Goal: Check status

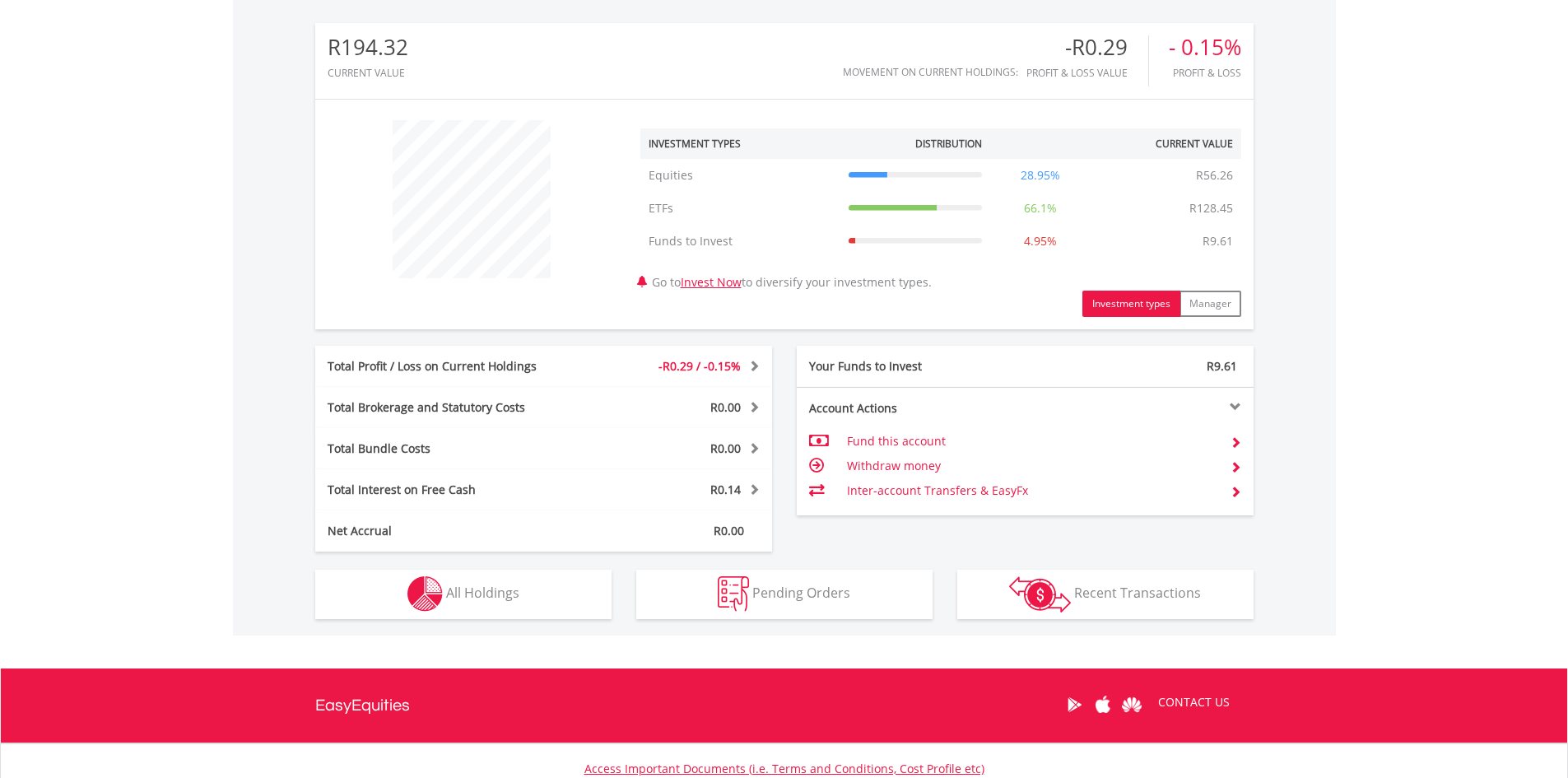
scroll to position [494, 0]
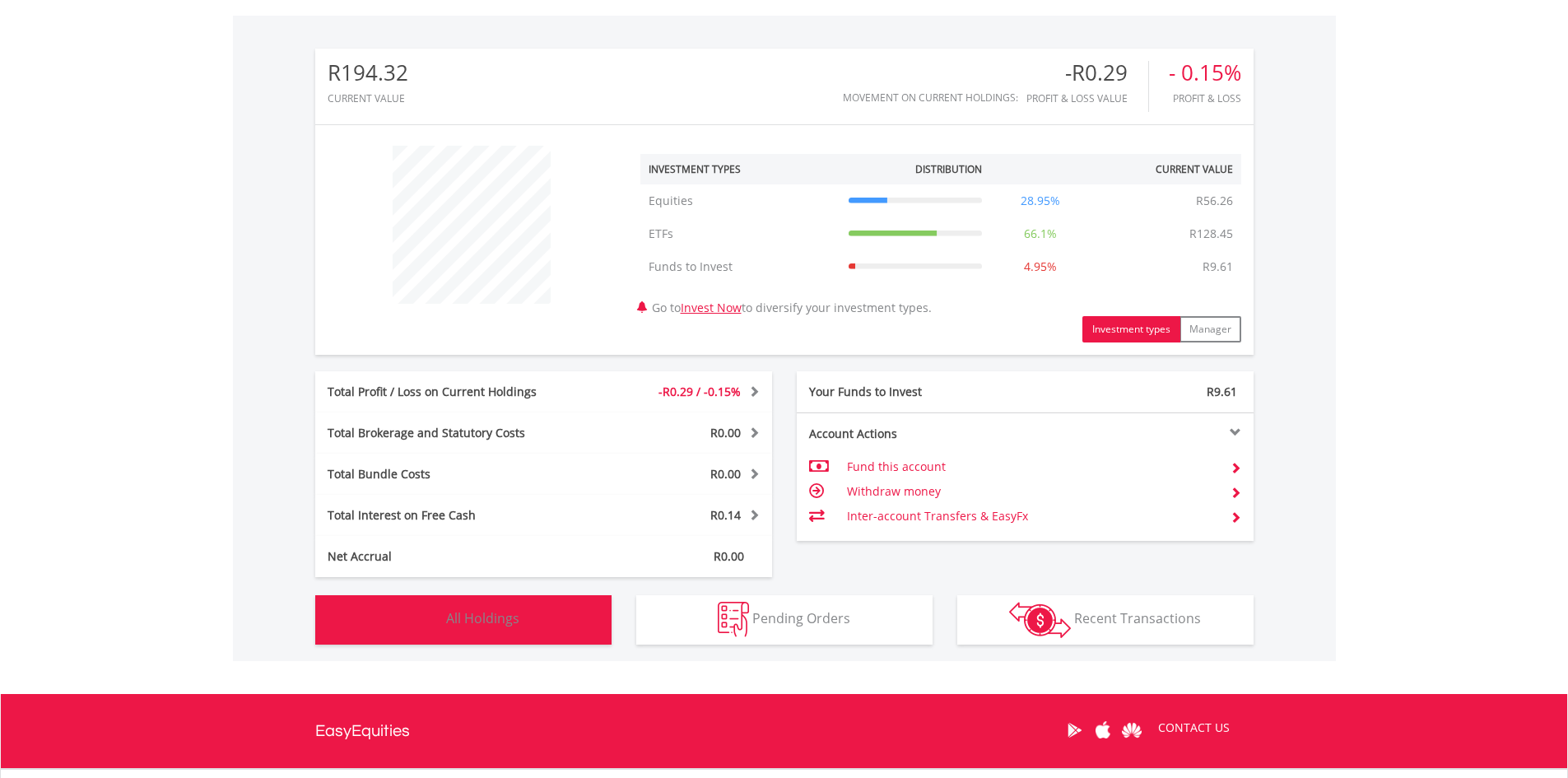
click at [506, 605] on button "Holdings All Holdings" at bounding box center [463, 619] width 297 height 49
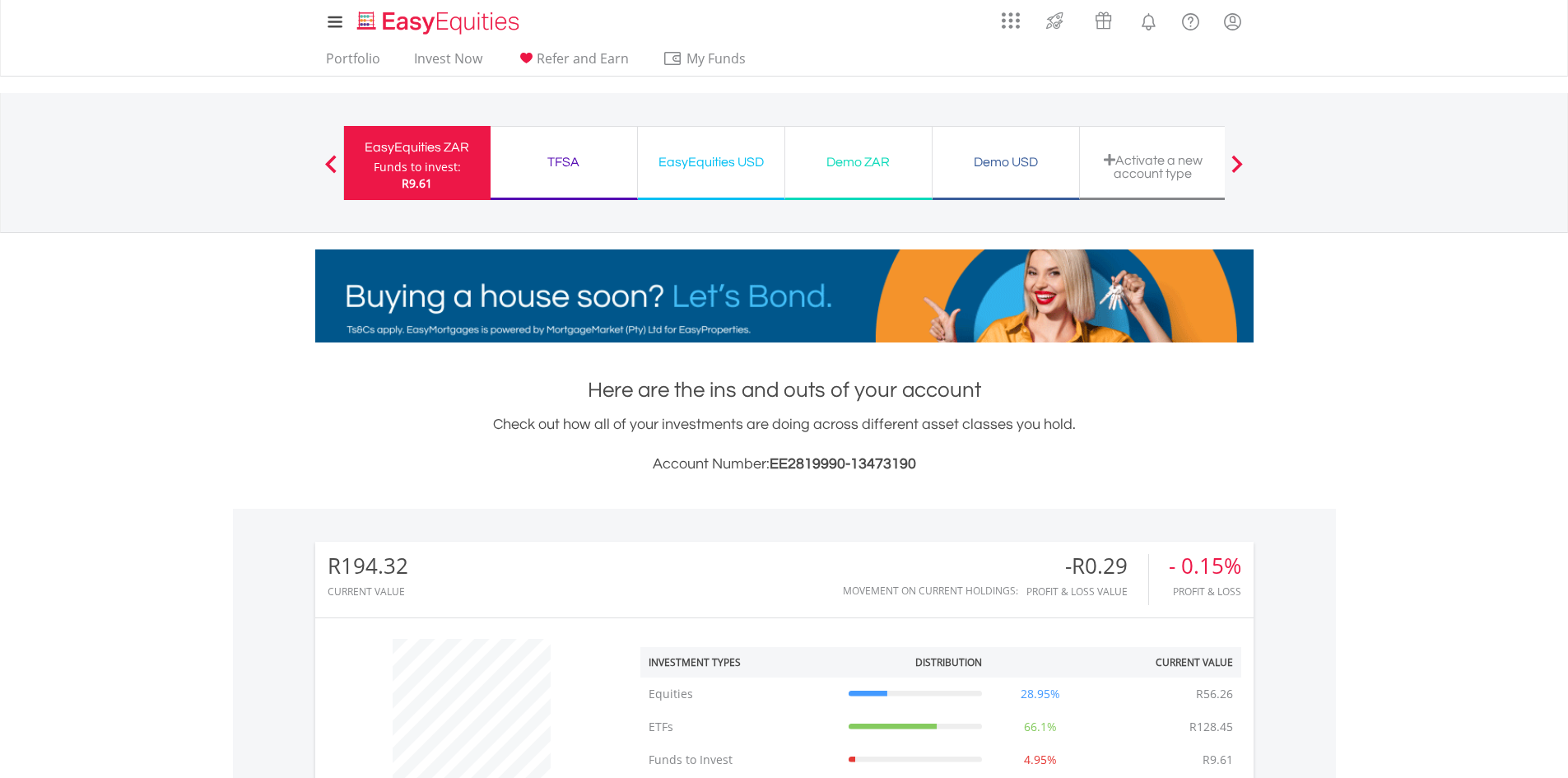
scroll to position [0, 0]
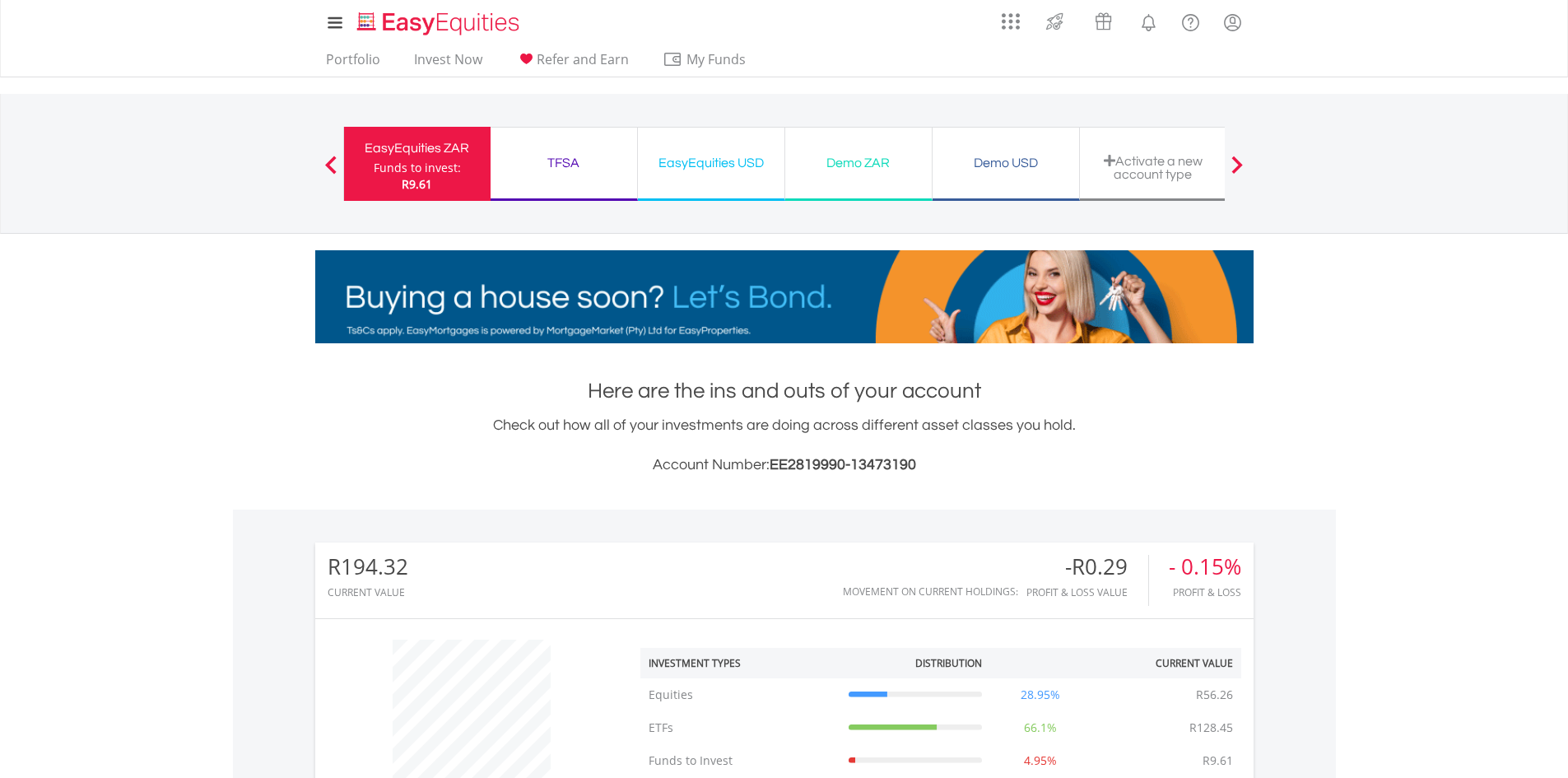
click at [873, 165] on div "Demo ZAR" at bounding box center [859, 163] width 127 height 23
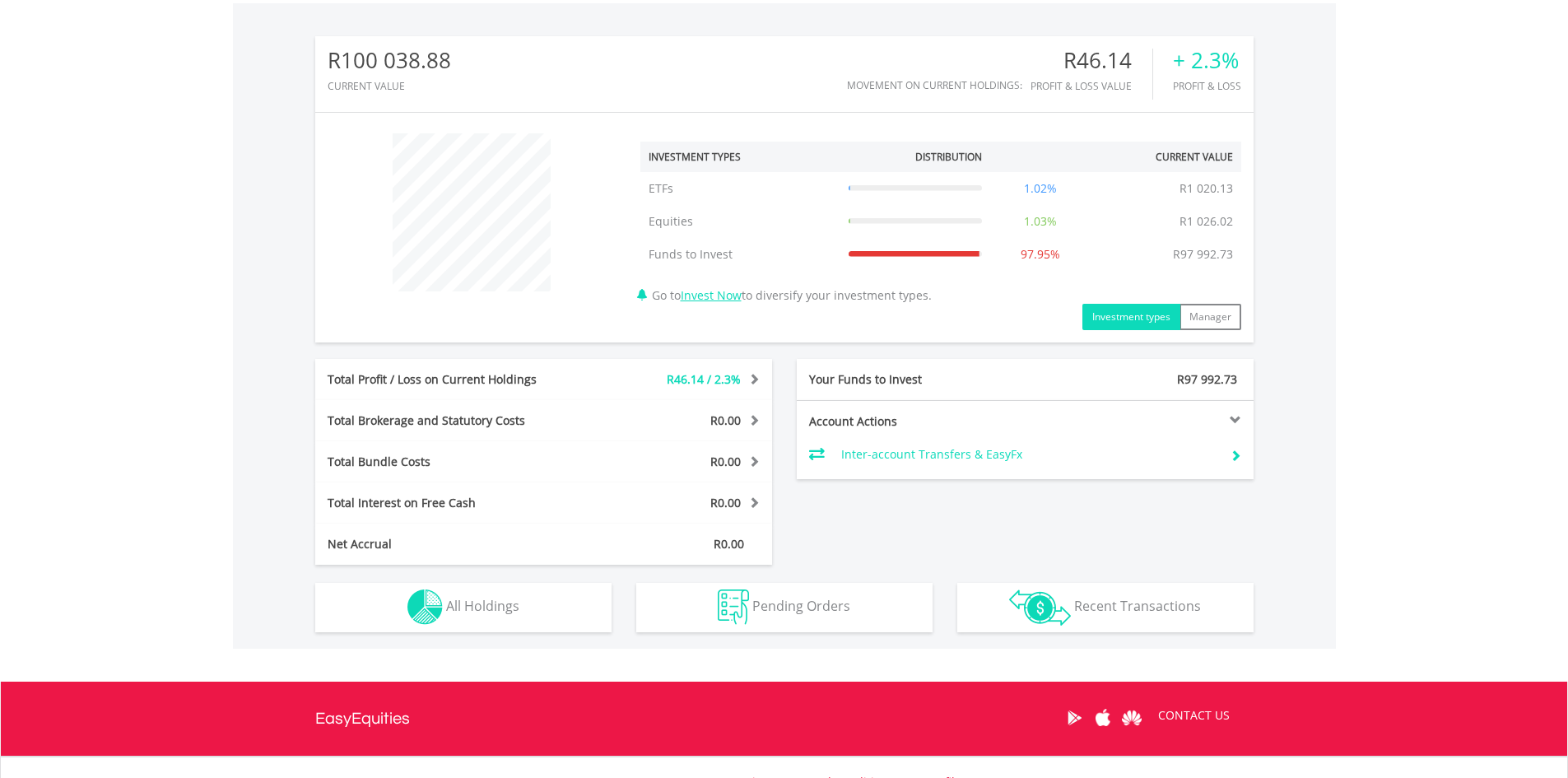
scroll to position [566, 0]
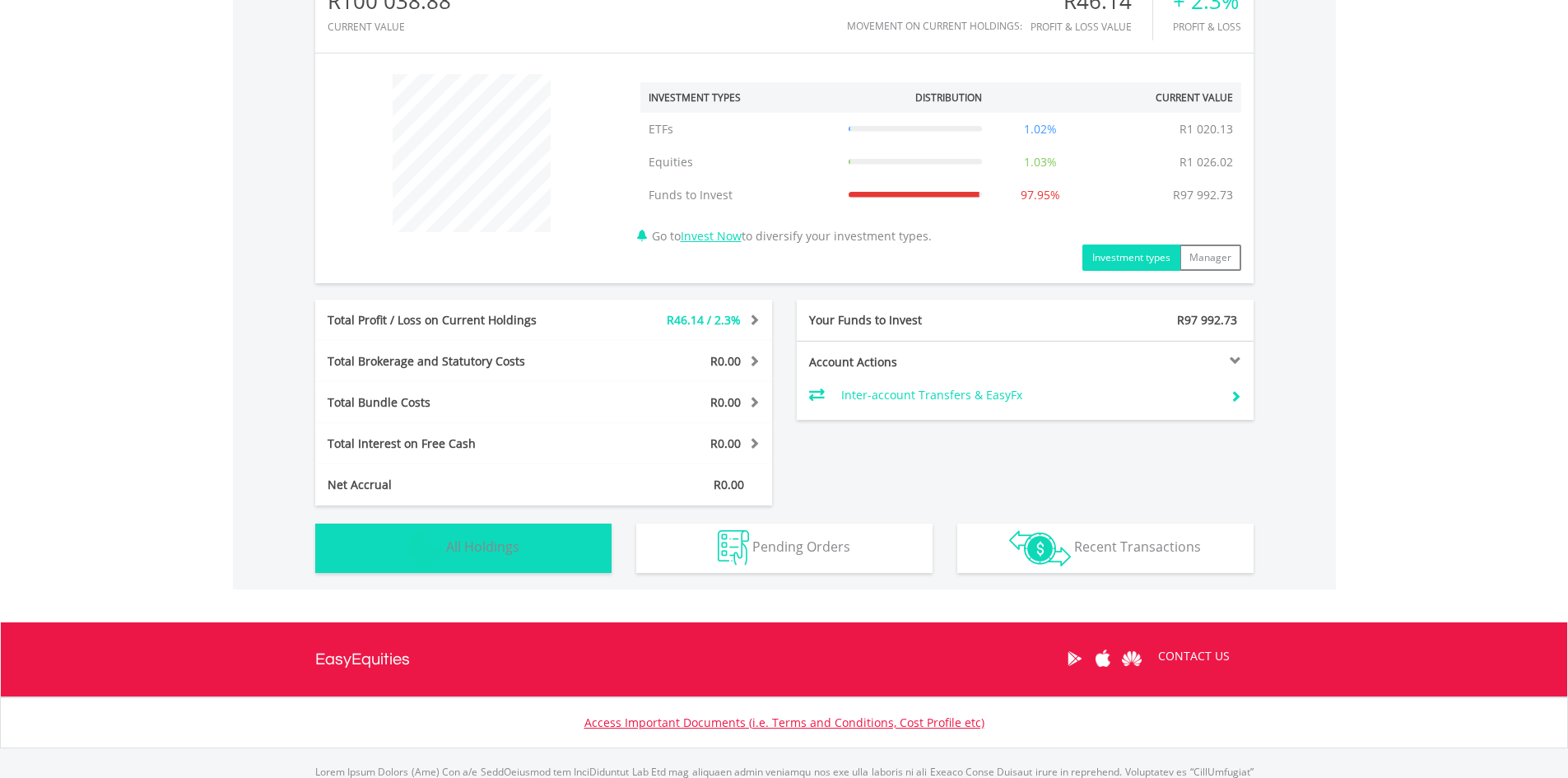
click at [455, 554] on span "All Holdings" at bounding box center [482, 546] width 73 height 18
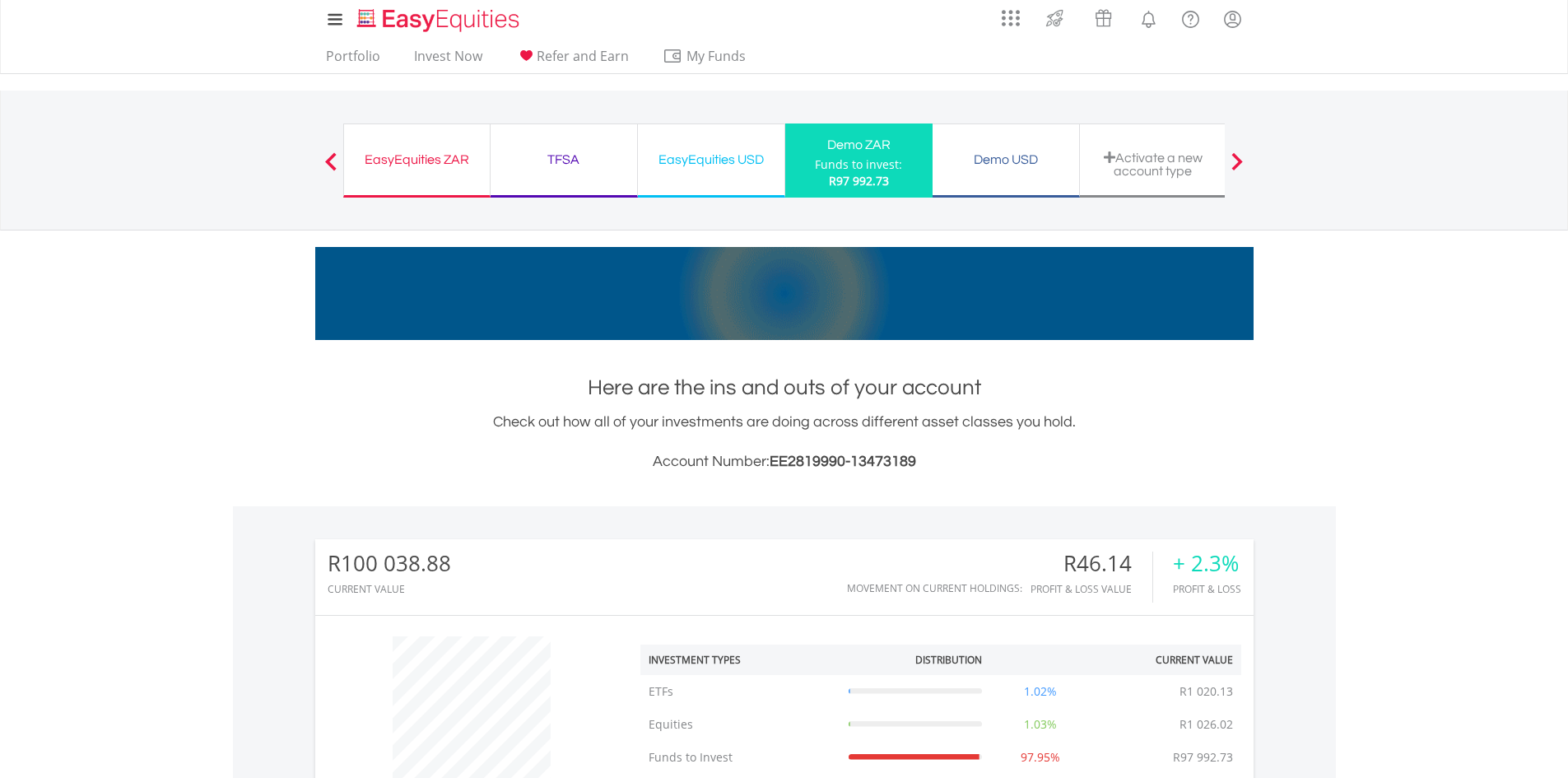
scroll to position [0, 0]
